Goal: Task Accomplishment & Management: Manage account settings

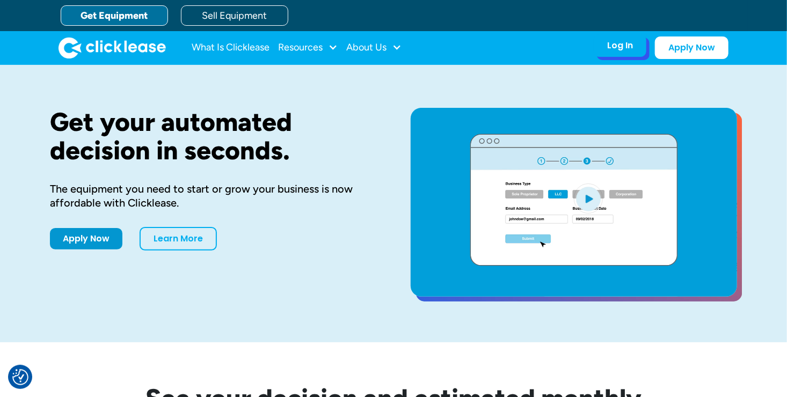
click at [609, 48] on div "Log In" at bounding box center [620, 45] width 26 height 11
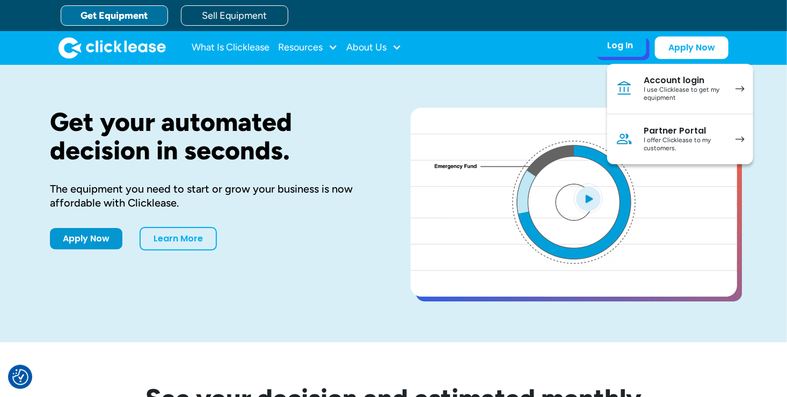
click at [708, 140] on div "I offer Clicklease to my customers." at bounding box center [683, 144] width 81 height 17
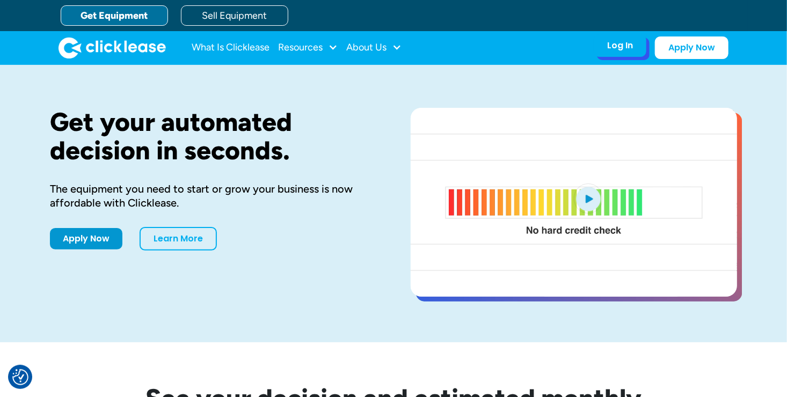
click at [606, 49] on div "Log In Account login I use Clicklease to get my equipment Partner Portal I offe…" at bounding box center [620, 45] width 53 height 23
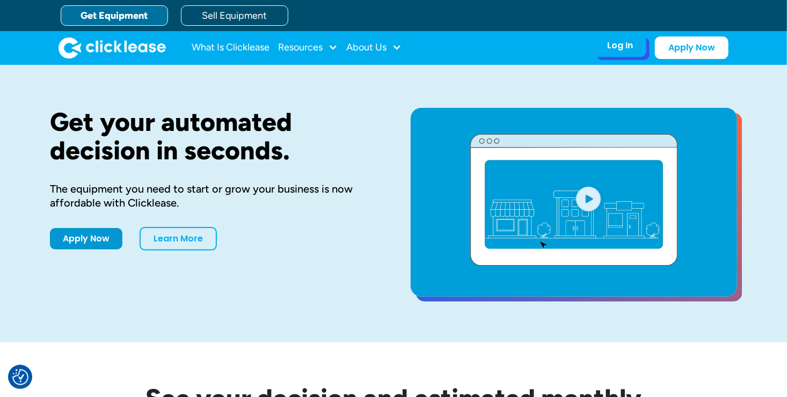
click at [618, 46] on div "Log In" at bounding box center [620, 45] width 26 height 11
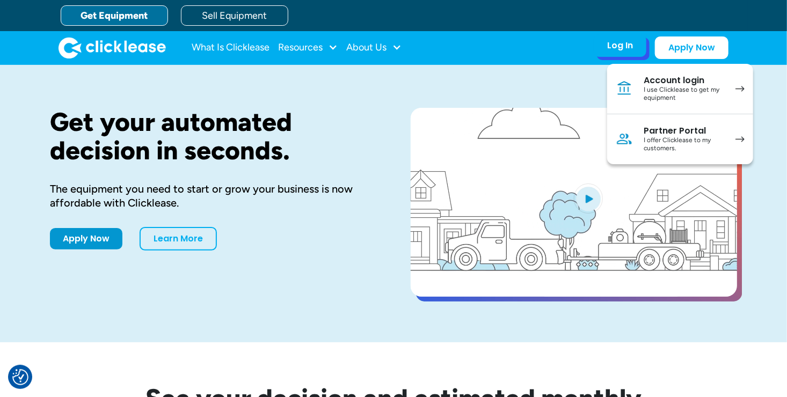
click at [662, 144] on div "I offer Clicklease to my customers." at bounding box center [683, 144] width 81 height 17
